Goal: Register for event/course

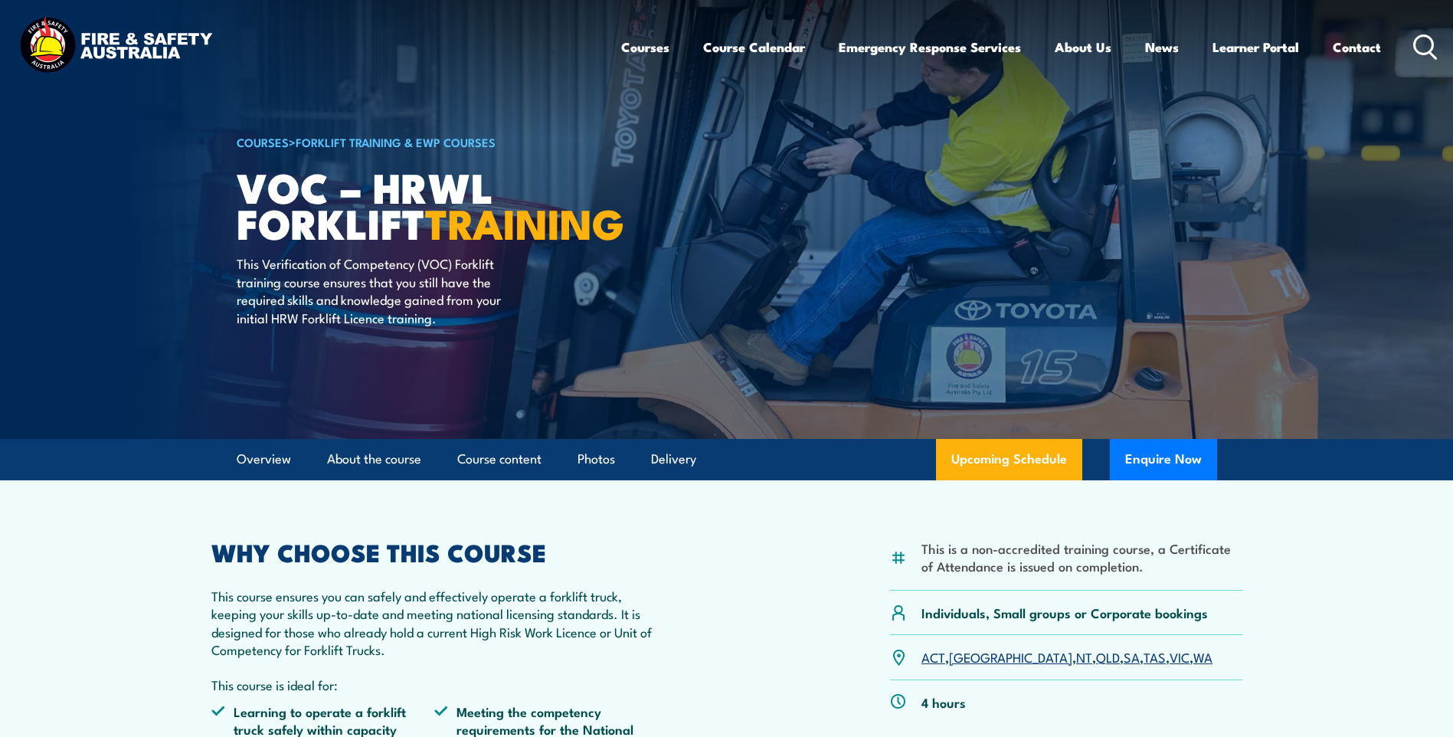
scroll to position [306, 0]
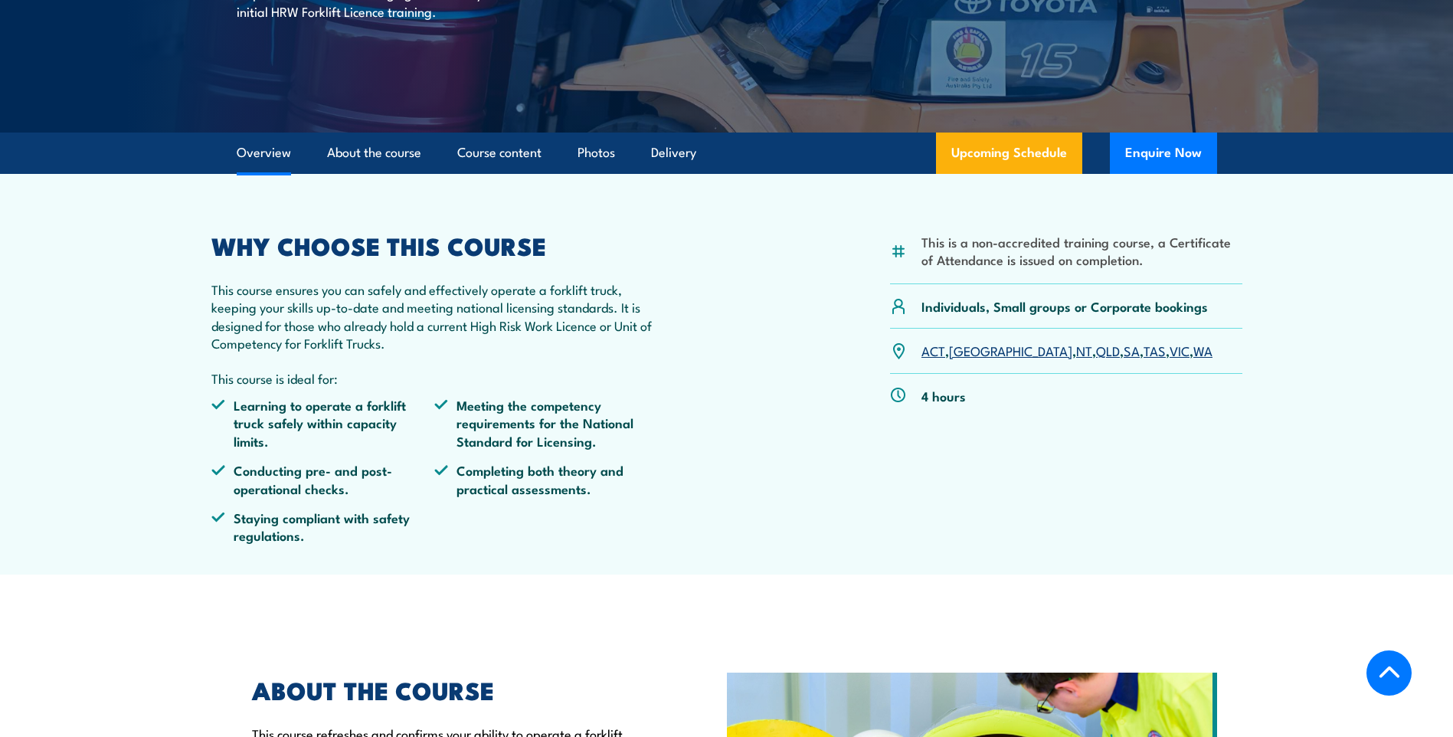
click at [210, 285] on article "This is a non-accredited training course, a Certificate of Attendance is issued…" at bounding box center [727, 374] width 1073 height 401
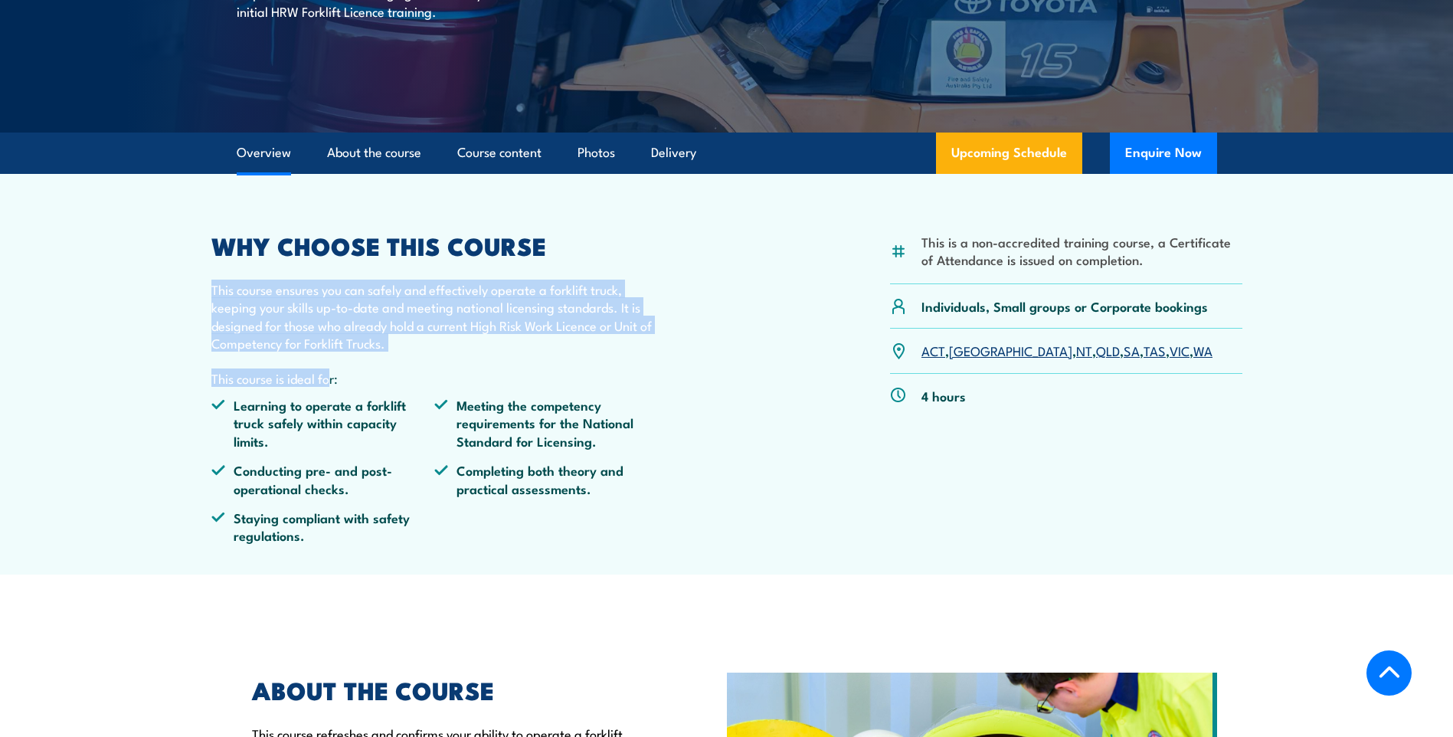
drag, startPoint x: 212, startPoint y: 289, endPoint x: 305, endPoint y: 372, distance: 124.8
click at [311, 372] on div "WHY CHOOSE THIS COURSE This course ensures you can safely and effectively opera…" at bounding box center [434, 395] width 447 height 322
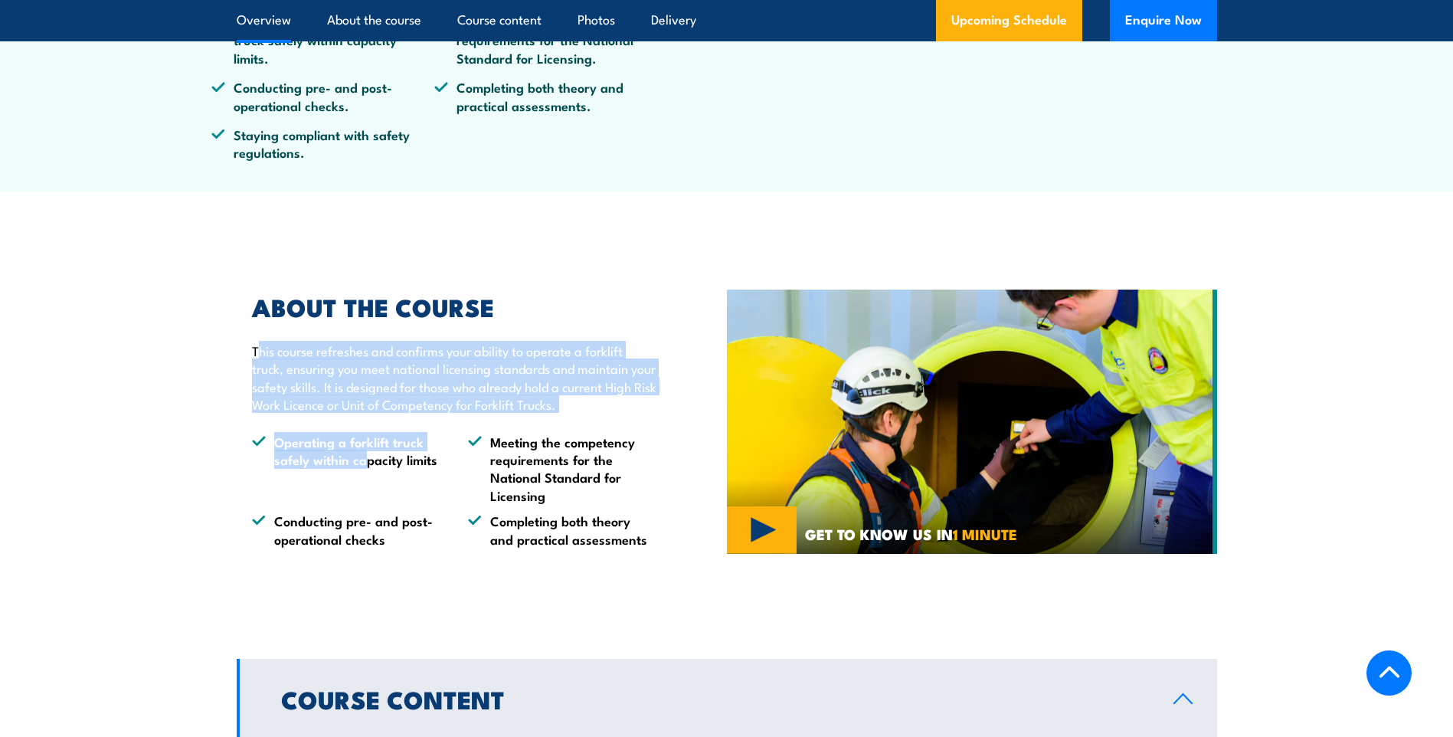
drag, startPoint x: 261, startPoint y: 352, endPoint x: 359, endPoint y: 453, distance: 140.3
click at [359, 453] on div "ABOUT THE COURSE This course refreshes and confirms your ability to operate a f…" at bounding box center [447, 422] width 420 height 252
drag, startPoint x: 288, startPoint y: 441, endPoint x: 324, endPoint y: 445, distance: 36.2
click at [289, 444] on li "Operating a forklift truck safely within capacity limits" at bounding box center [346, 469] width 188 height 72
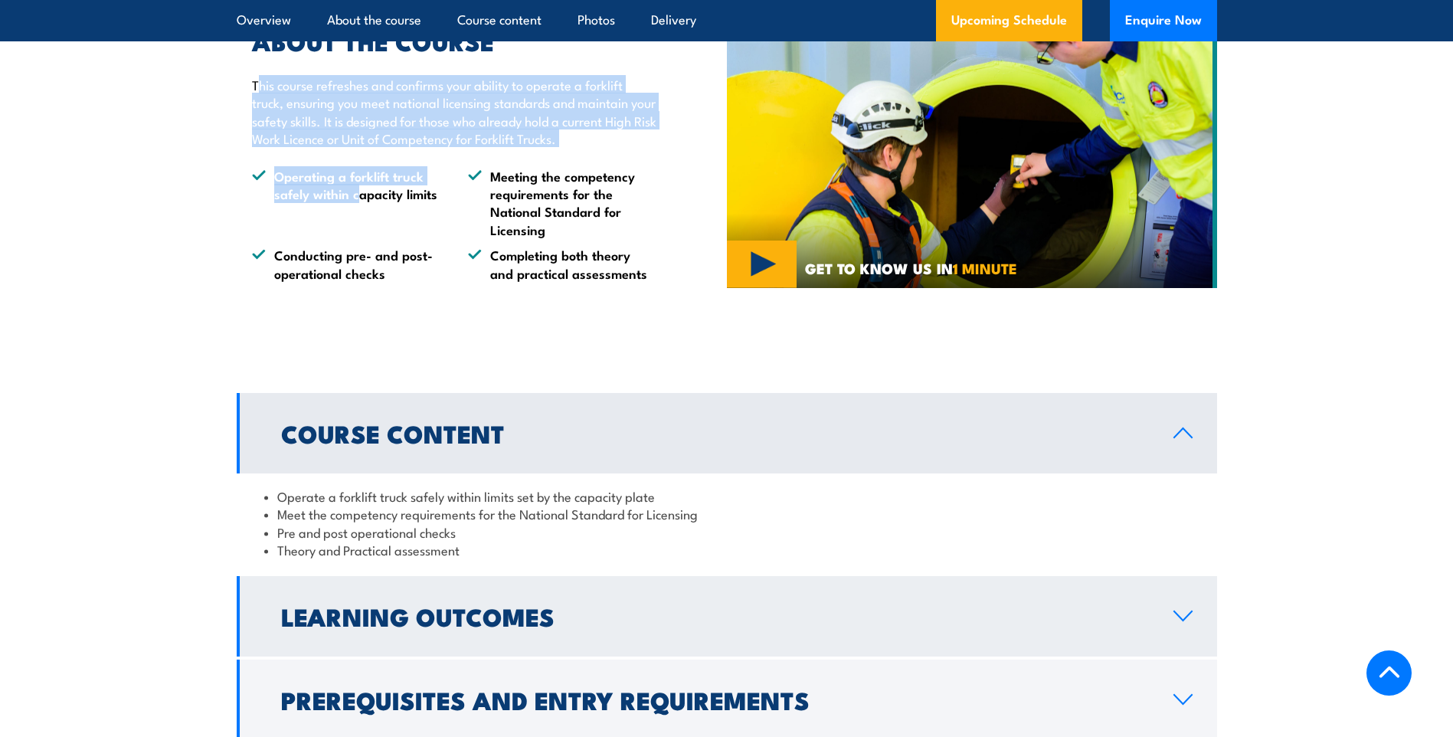
scroll to position [1149, 0]
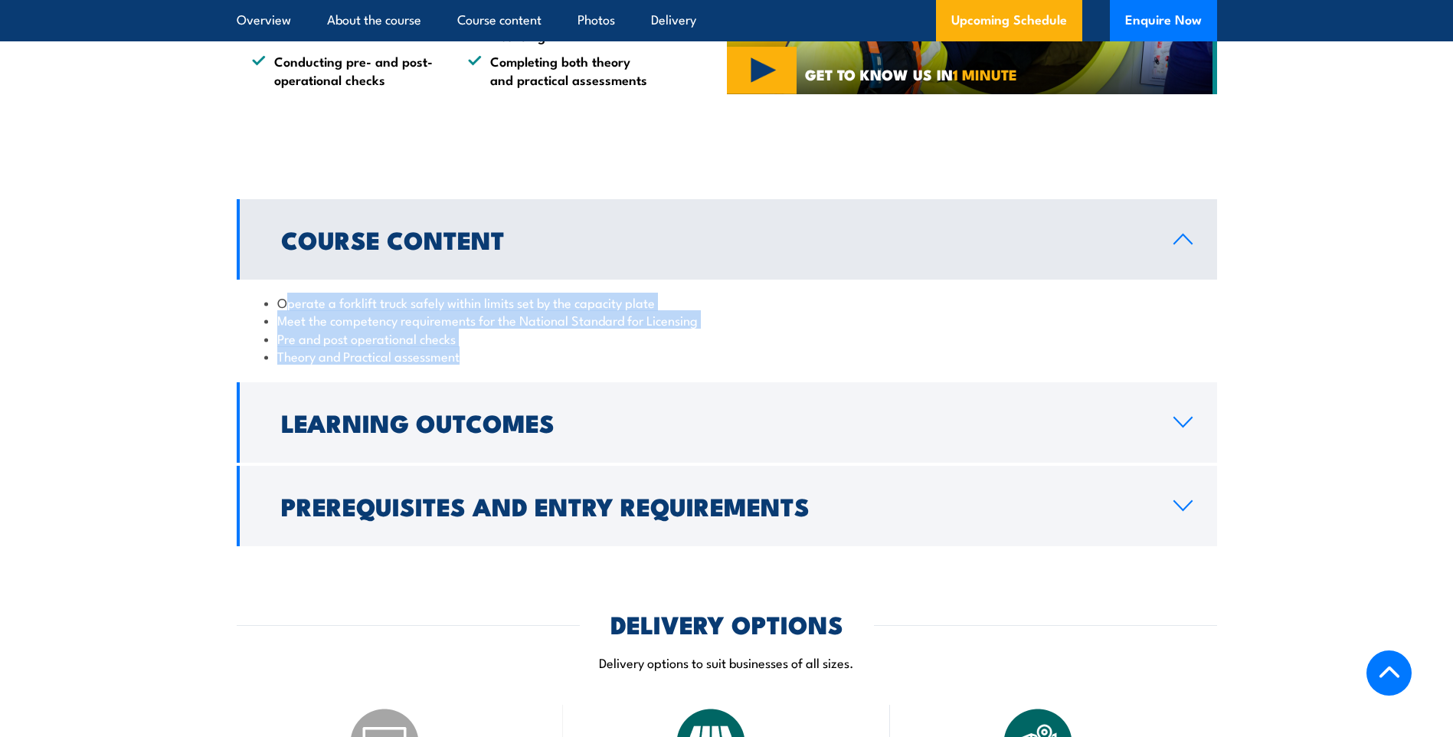
drag, startPoint x: 287, startPoint y: 303, endPoint x: 862, endPoint y: 349, distance: 576.4
click at [520, 352] on ul "Operate a forklift truck safely within limits set by the capacity plate Meet th…" at bounding box center [727, 329] width 926 height 72
click at [1334, 366] on section "Course Content Operate a forklift truck safely within limits set by the capacit…" at bounding box center [726, 372] width 1453 height 347
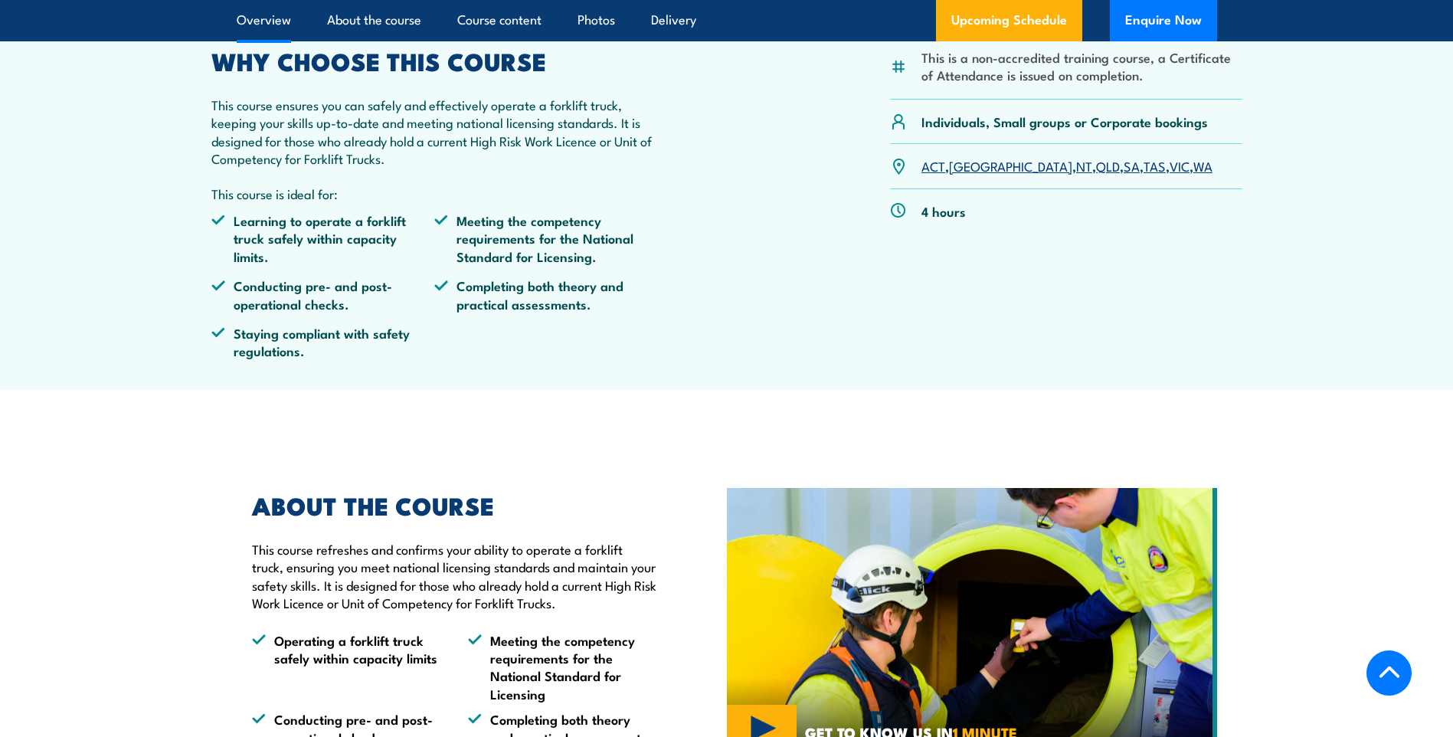
scroll to position [230, 0]
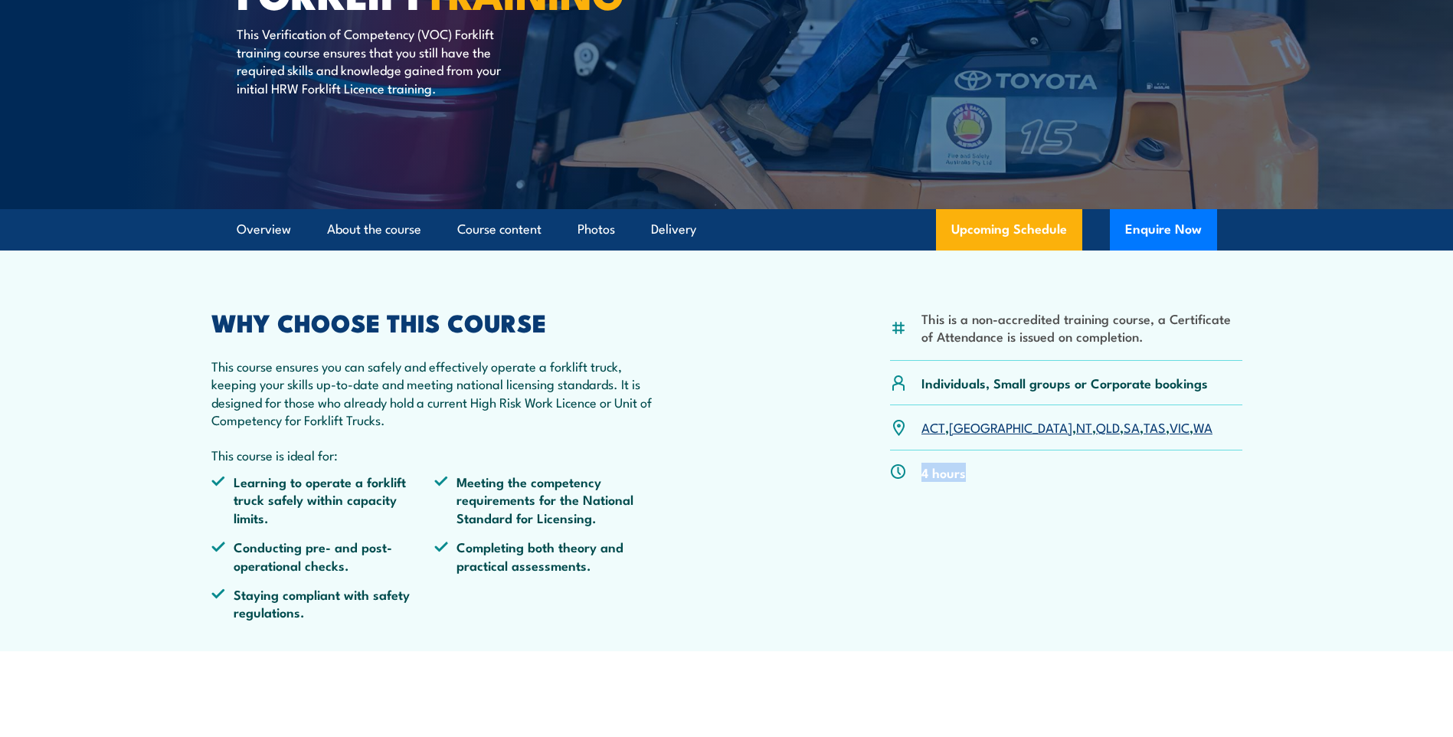
drag, startPoint x: 924, startPoint y: 473, endPoint x: 1079, endPoint y: 483, distance: 155.1
click at [1053, 478] on div "4 hours" at bounding box center [1066, 473] width 352 height 44
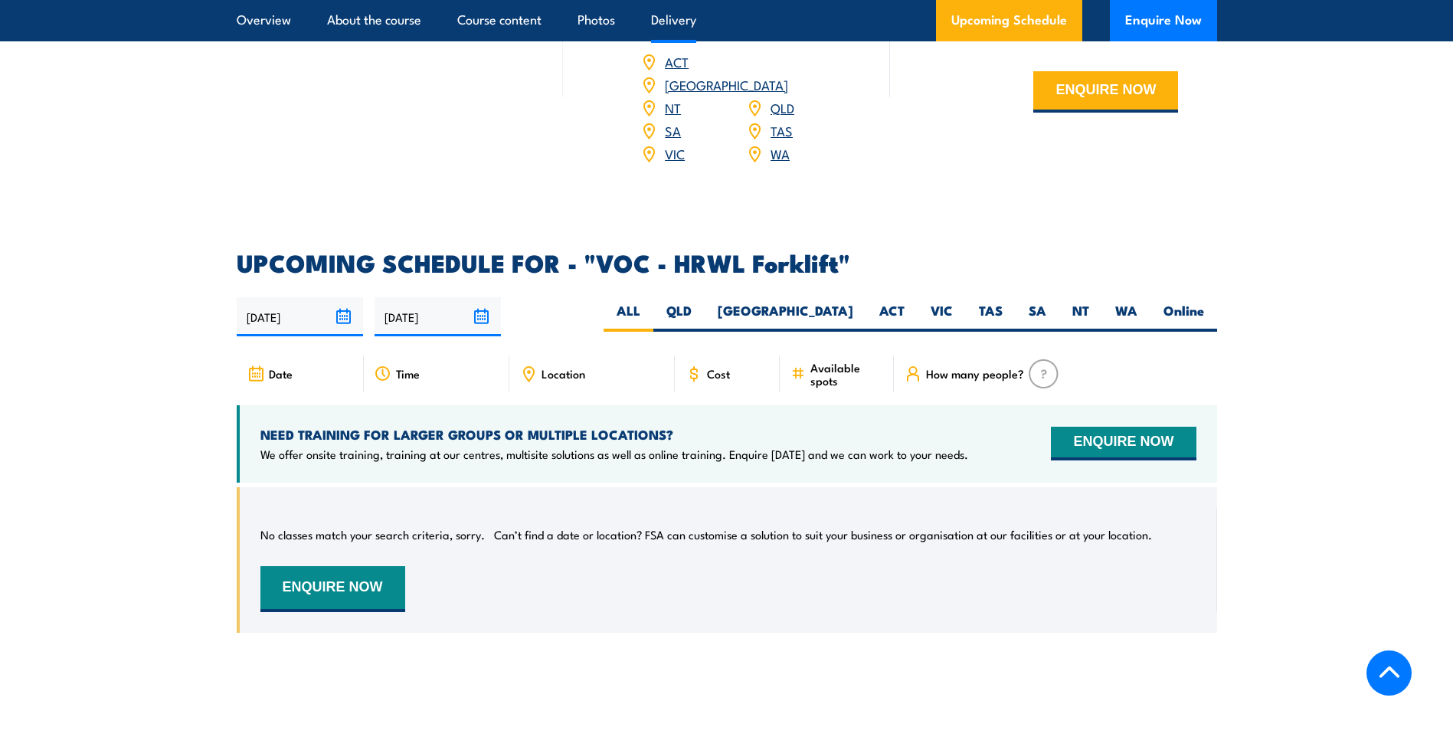
scroll to position [2145, 0]
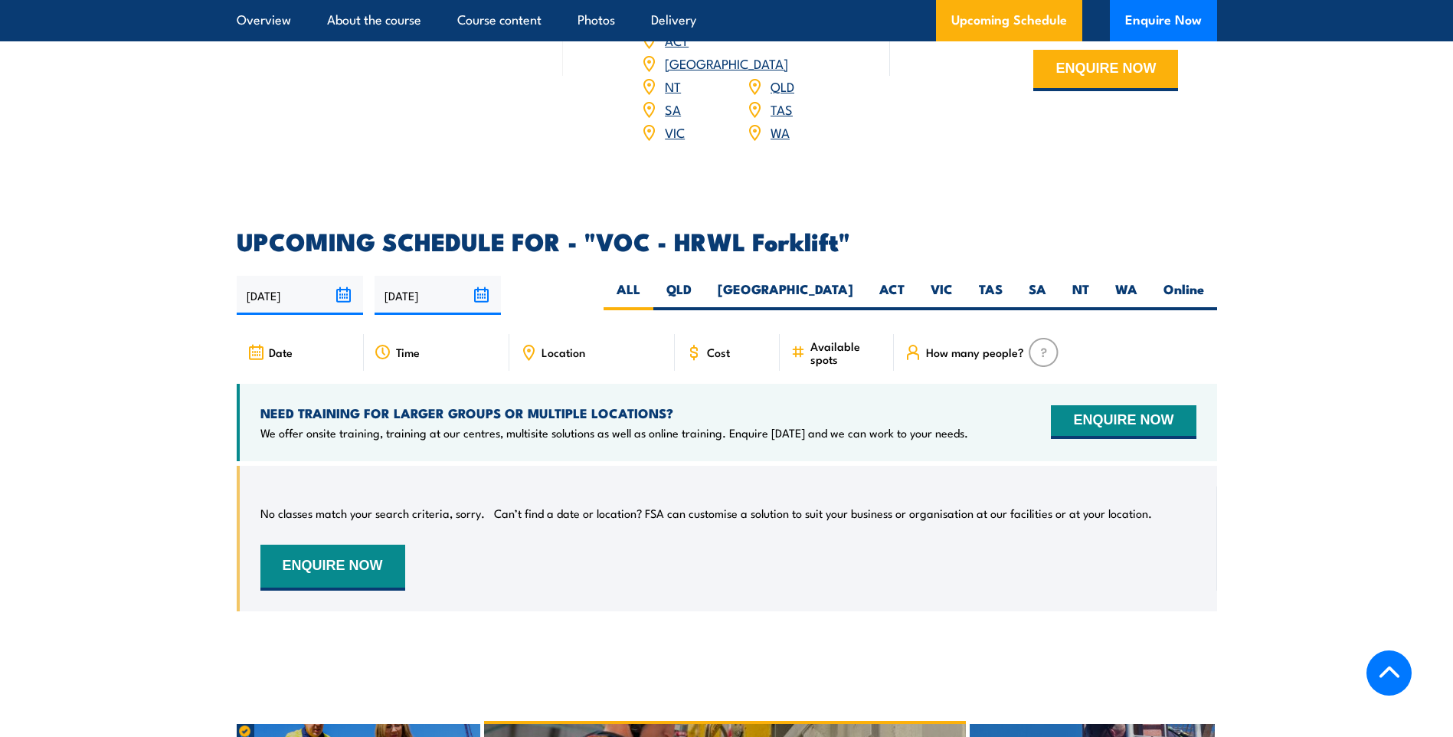
click at [569, 346] on span "Location" at bounding box center [564, 352] width 44 height 13
click at [721, 346] on span "Cost" at bounding box center [718, 352] width 23 height 13
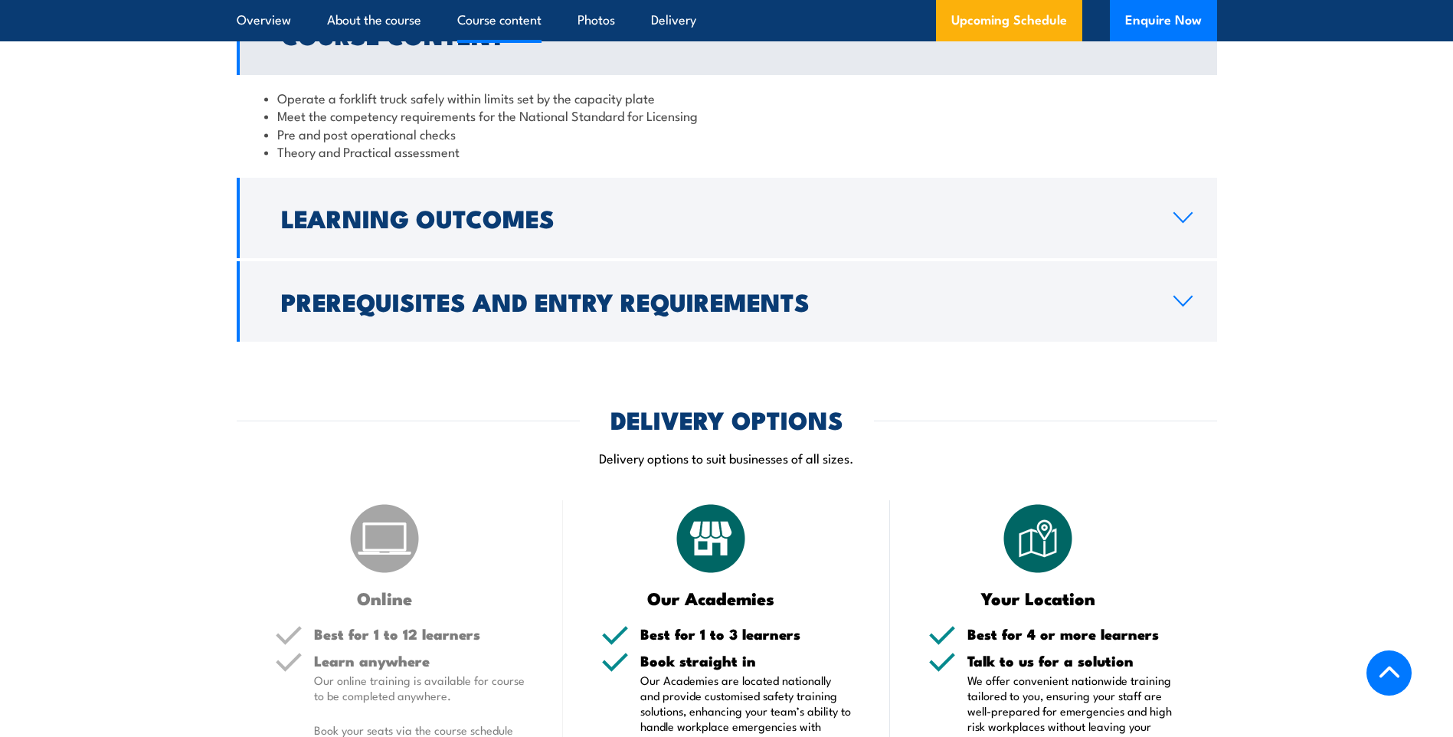
scroll to position [1379, 0]
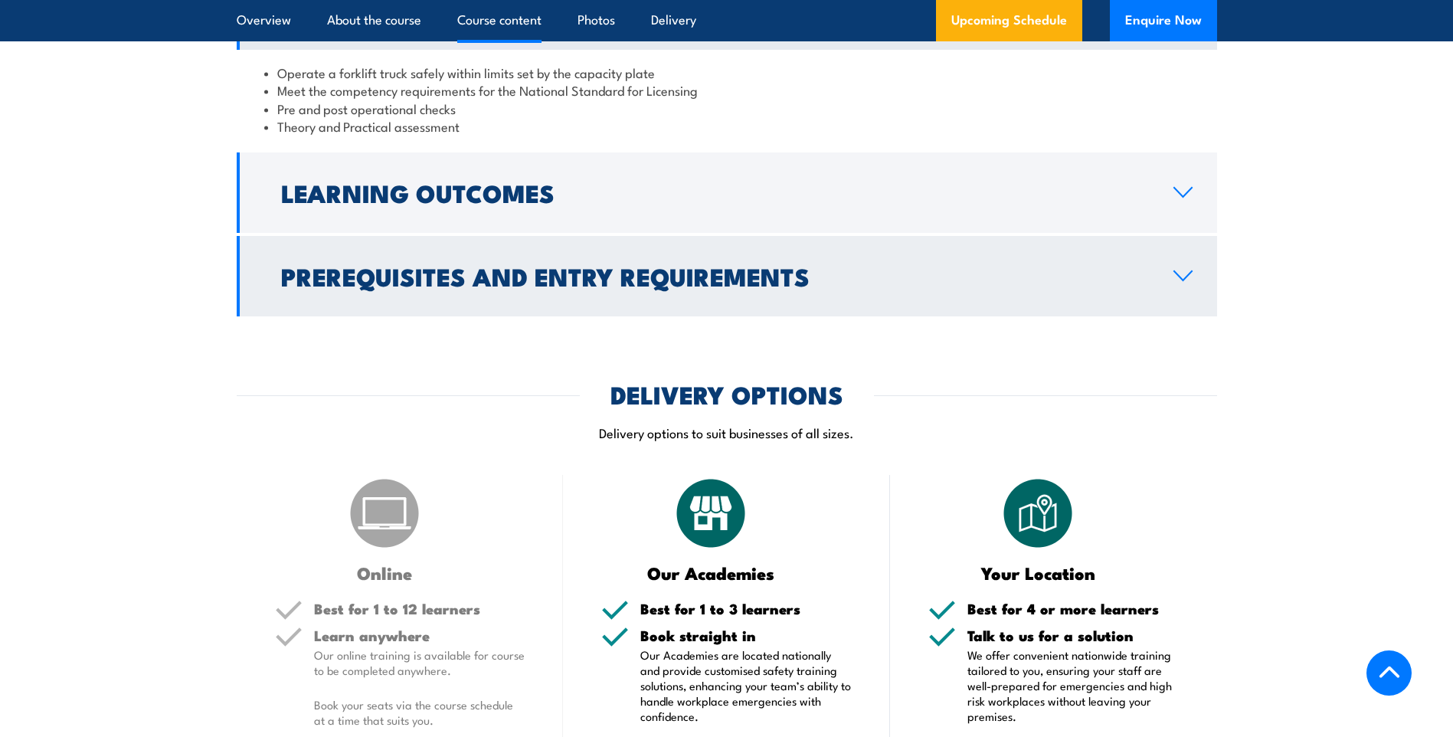
click at [1184, 276] on icon at bounding box center [1183, 276] width 21 height 12
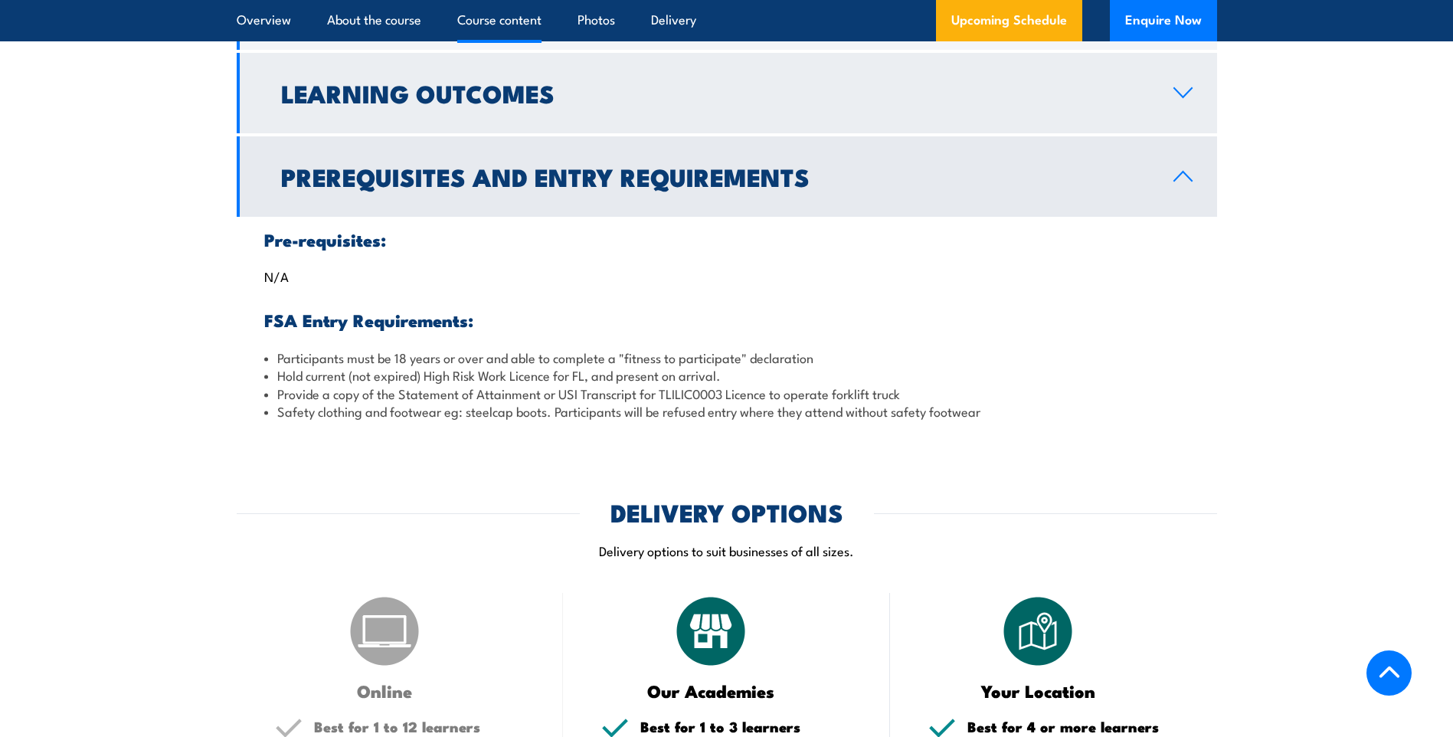
click at [1181, 87] on icon at bounding box center [1183, 93] width 21 height 12
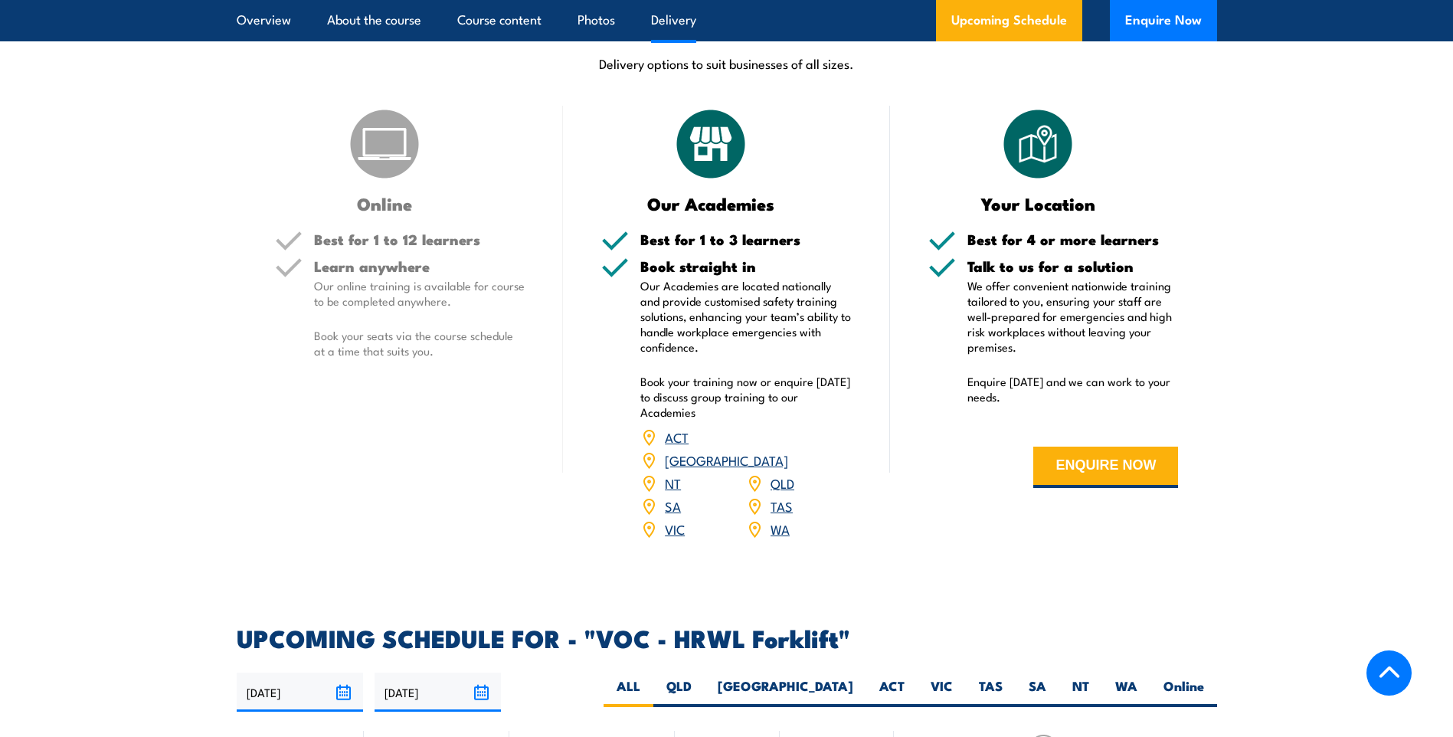
scroll to position [1762, 0]
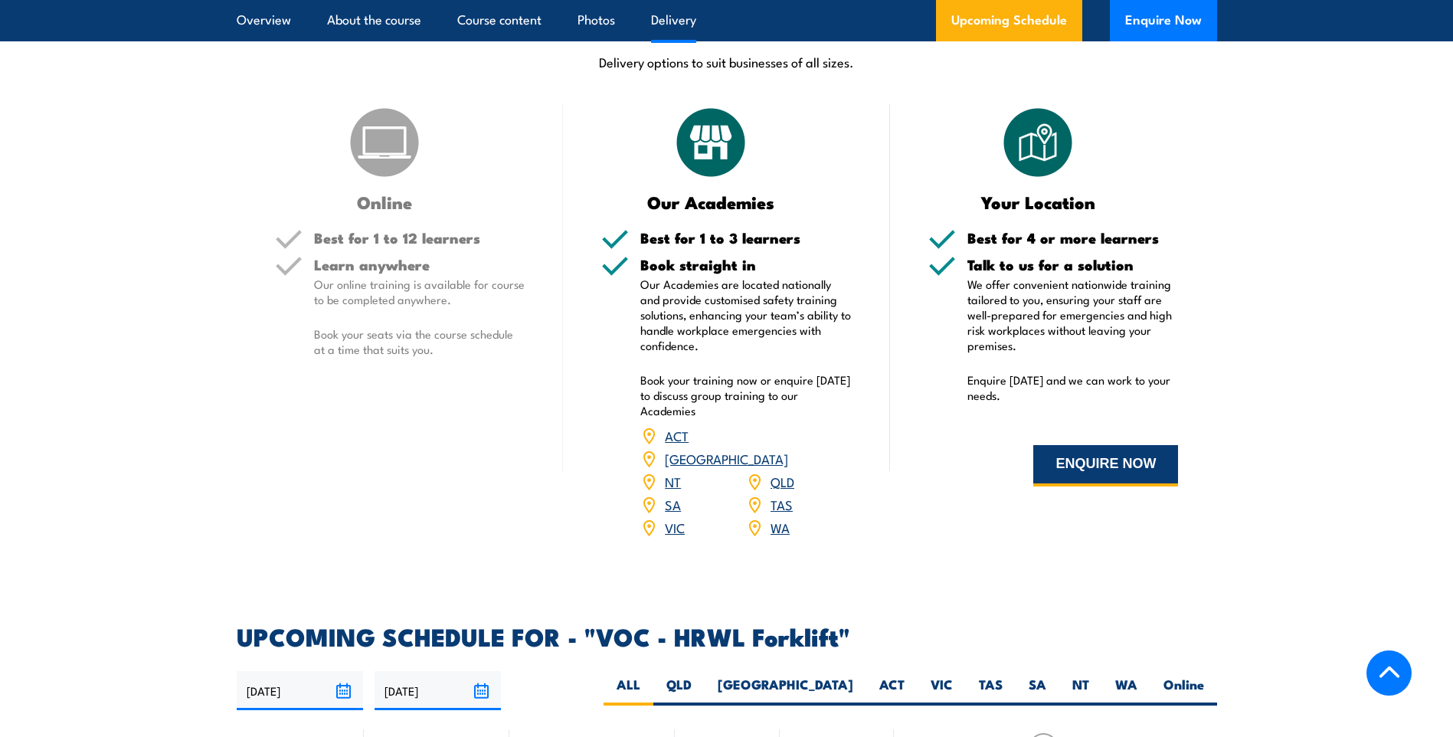
click at [1098, 465] on button "ENQUIRE NOW" at bounding box center [1106, 465] width 145 height 41
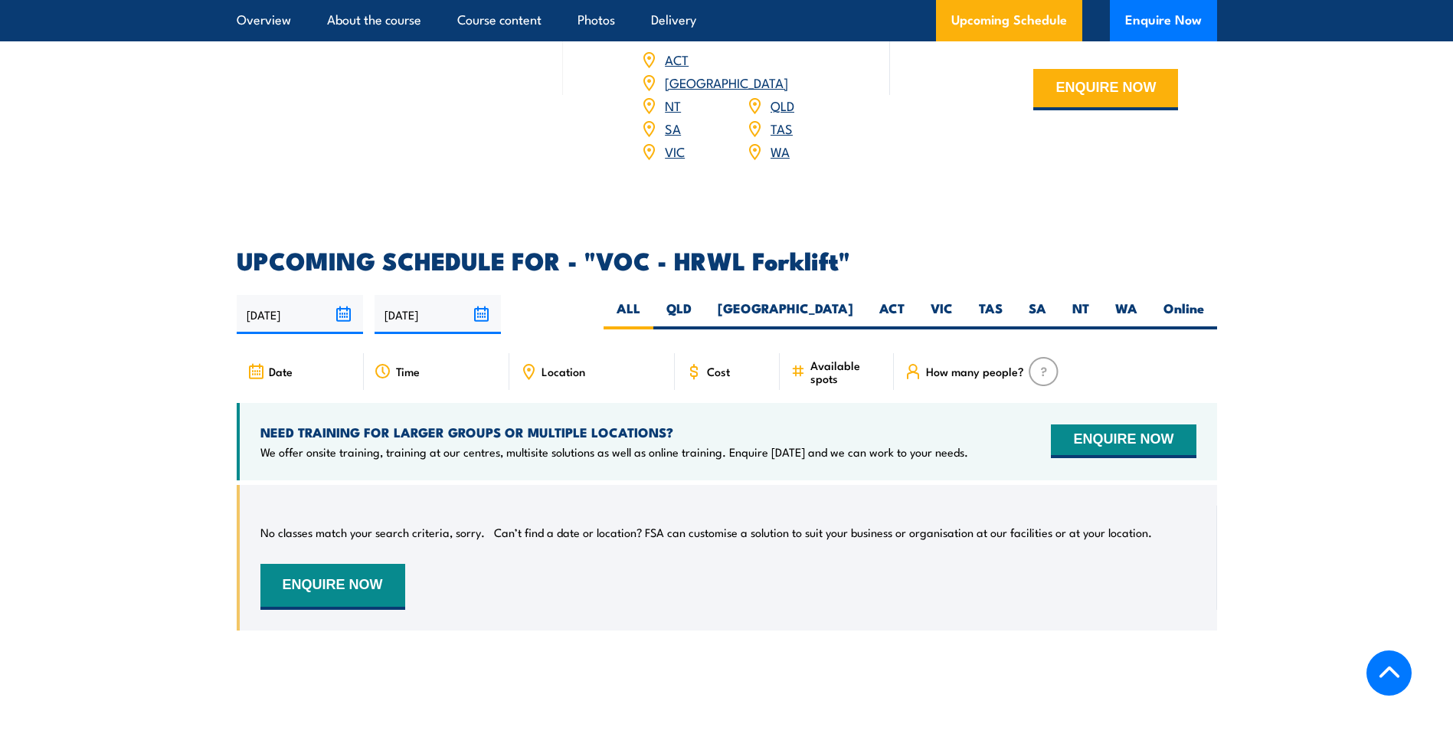
scroll to position [2132, 0]
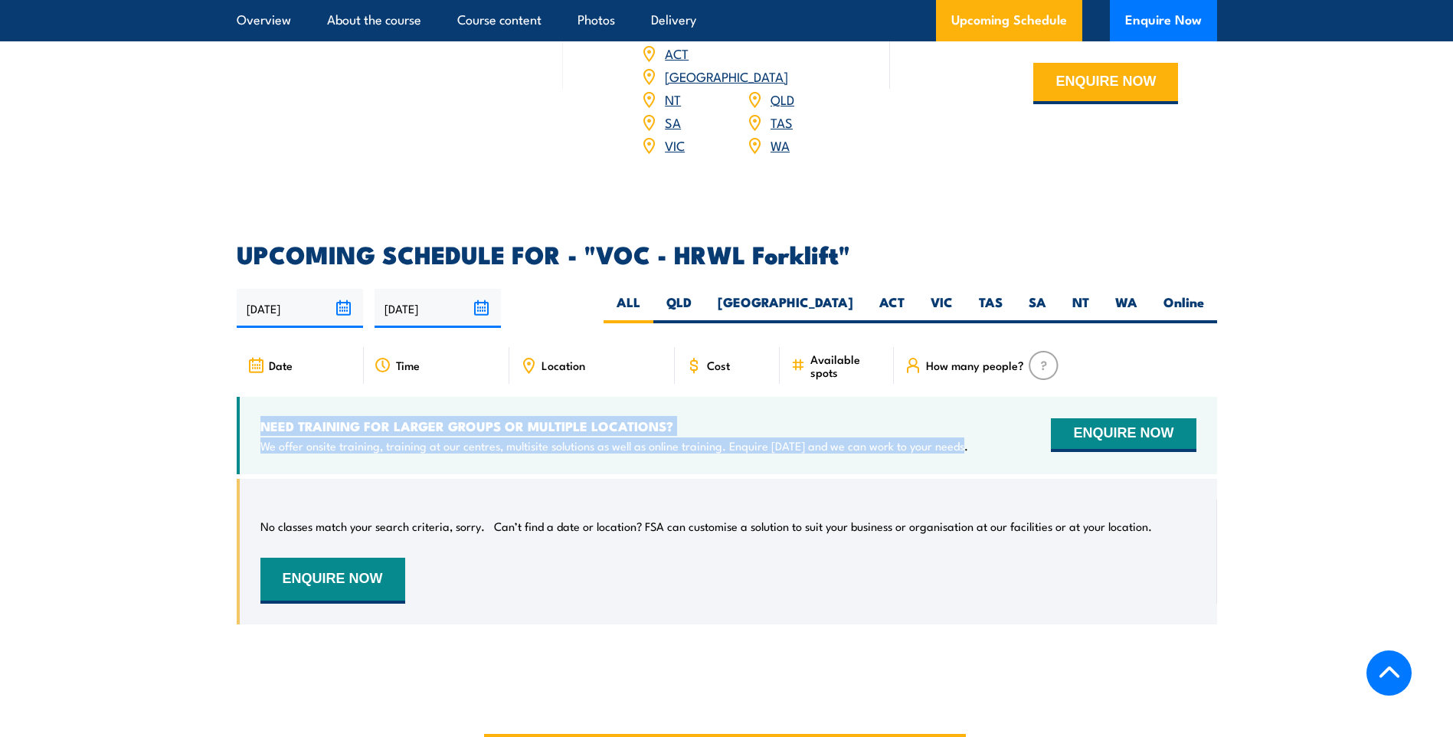
drag, startPoint x: 265, startPoint y: 408, endPoint x: 975, endPoint y: 434, distance: 710.8
click at [986, 429] on div "NEED TRAINING FOR LARGER GROUPS OR MULTIPLE LOCATIONS? We offer onsite training…" at bounding box center [727, 435] width 981 height 77
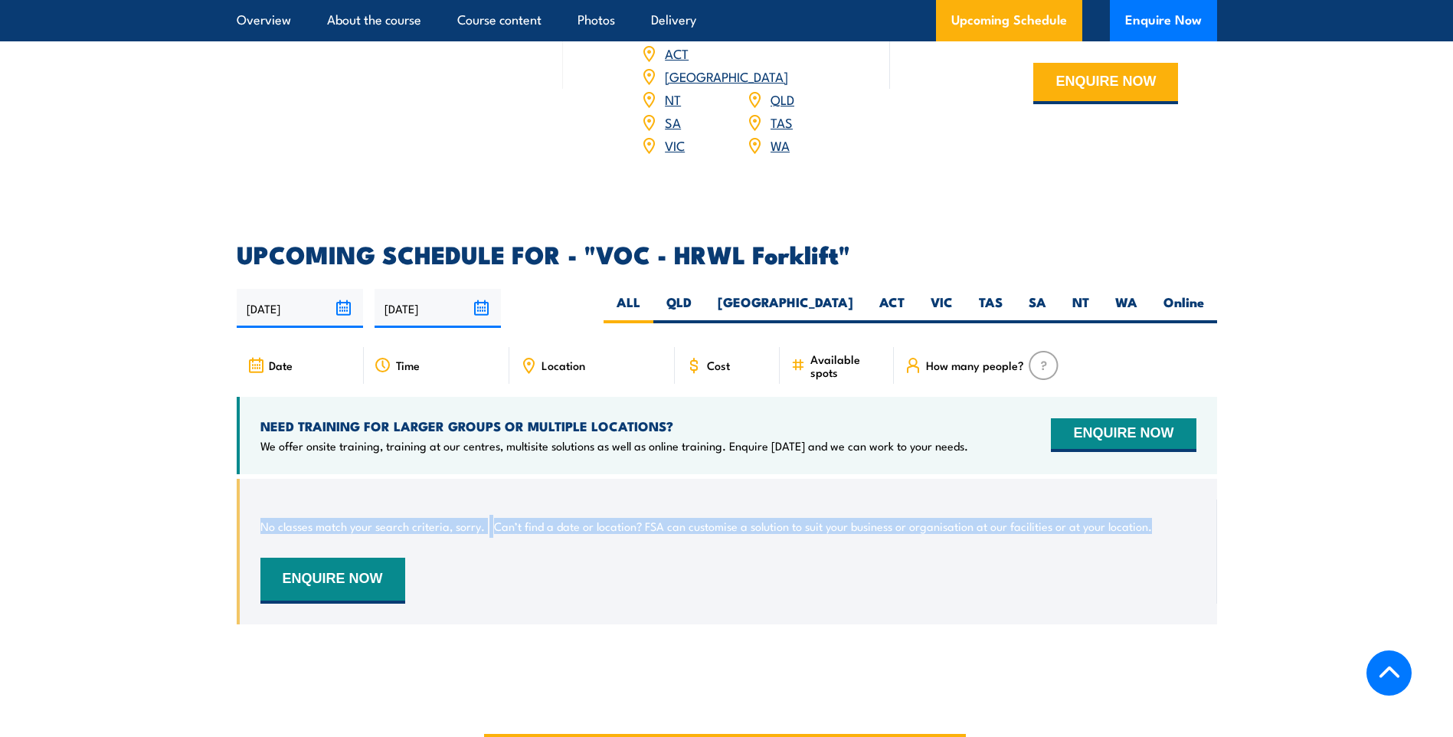
drag, startPoint x: 257, startPoint y: 499, endPoint x: 1196, endPoint y: 516, distance: 939.5
click at [1194, 516] on div "No classes match your search criteria, sorry. Can’t find a date or location? FS…" at bounding box center [727, 552] width 981 height 146
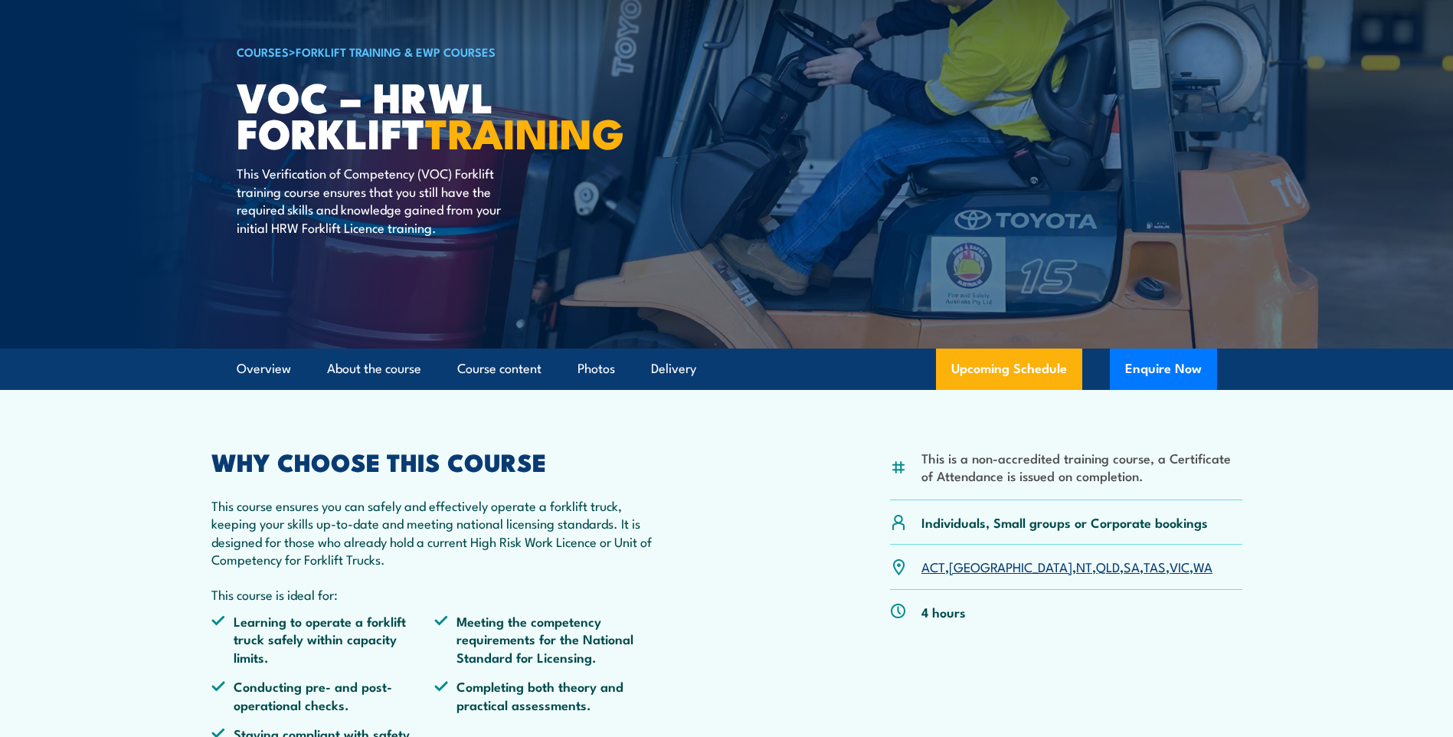
scroll to position [0, 0]
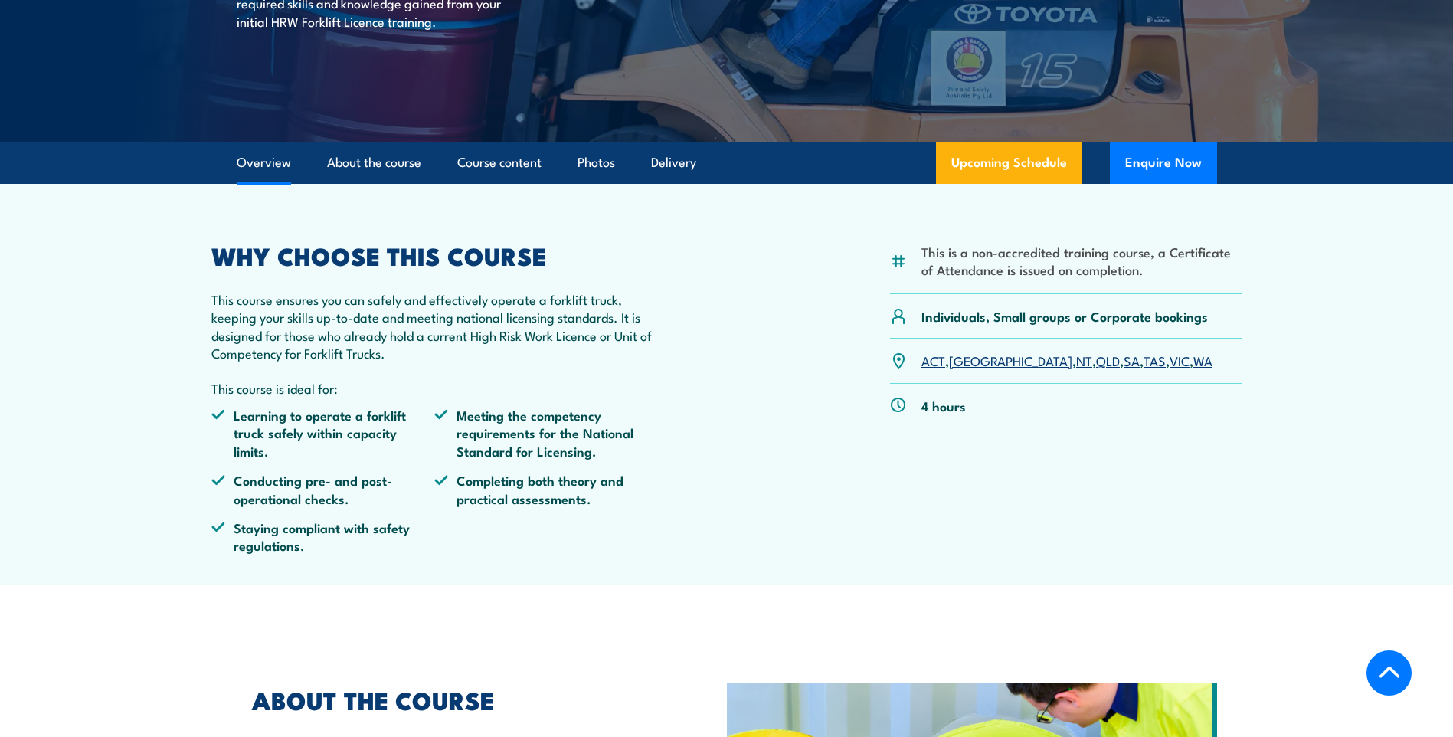
scroll to position [77, 0]
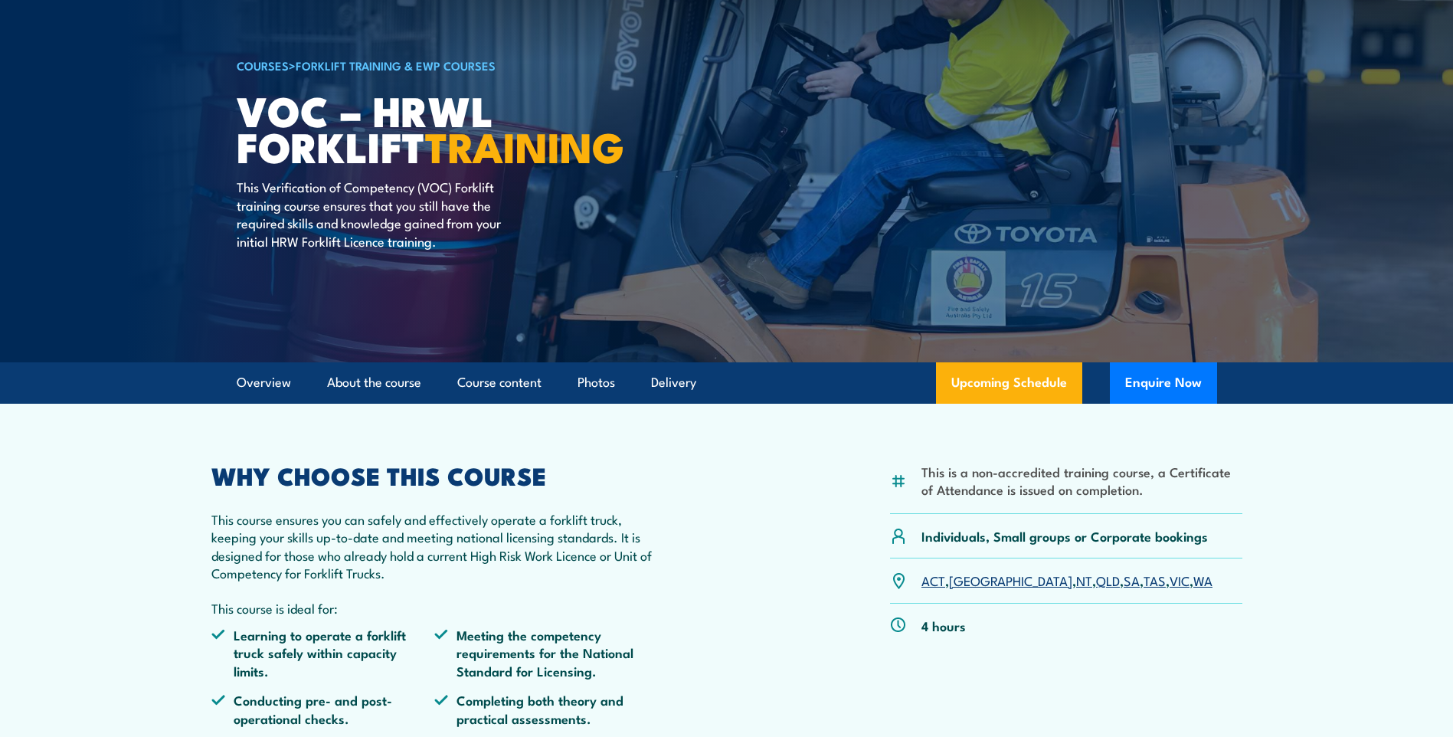
click at [1319, 524] on section "This is a non-accredited training course, a Certificate of Attendance is issued…" at bounding box center [726, 604] width 1453 height 401
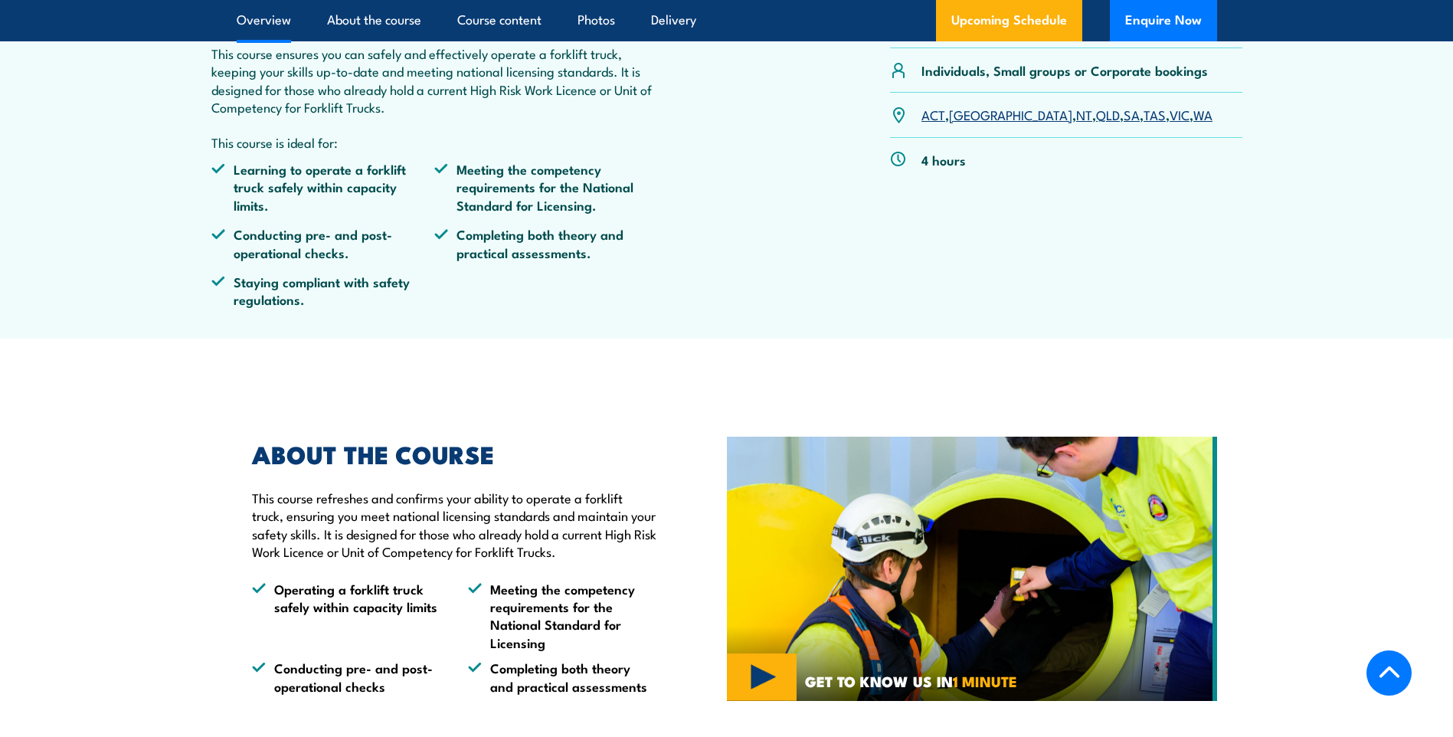
scroll to position [306, 0]
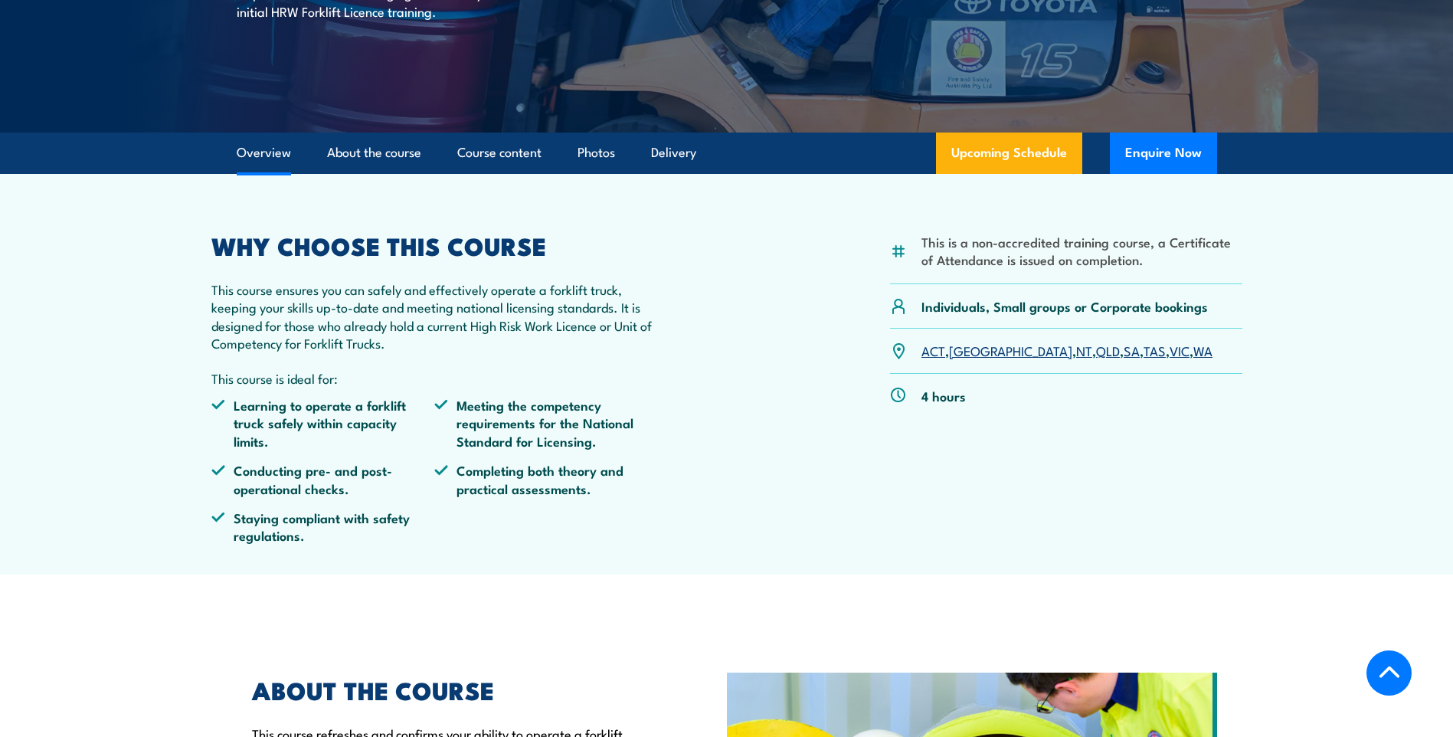
click at [1049, 536] on div "This is a non-accredited training course, a Certificate of Attendance is issued…" at bounding box center [1066, 395] width 352 height 322
